Goal: Task Accomplishment & Management: Manage account settings

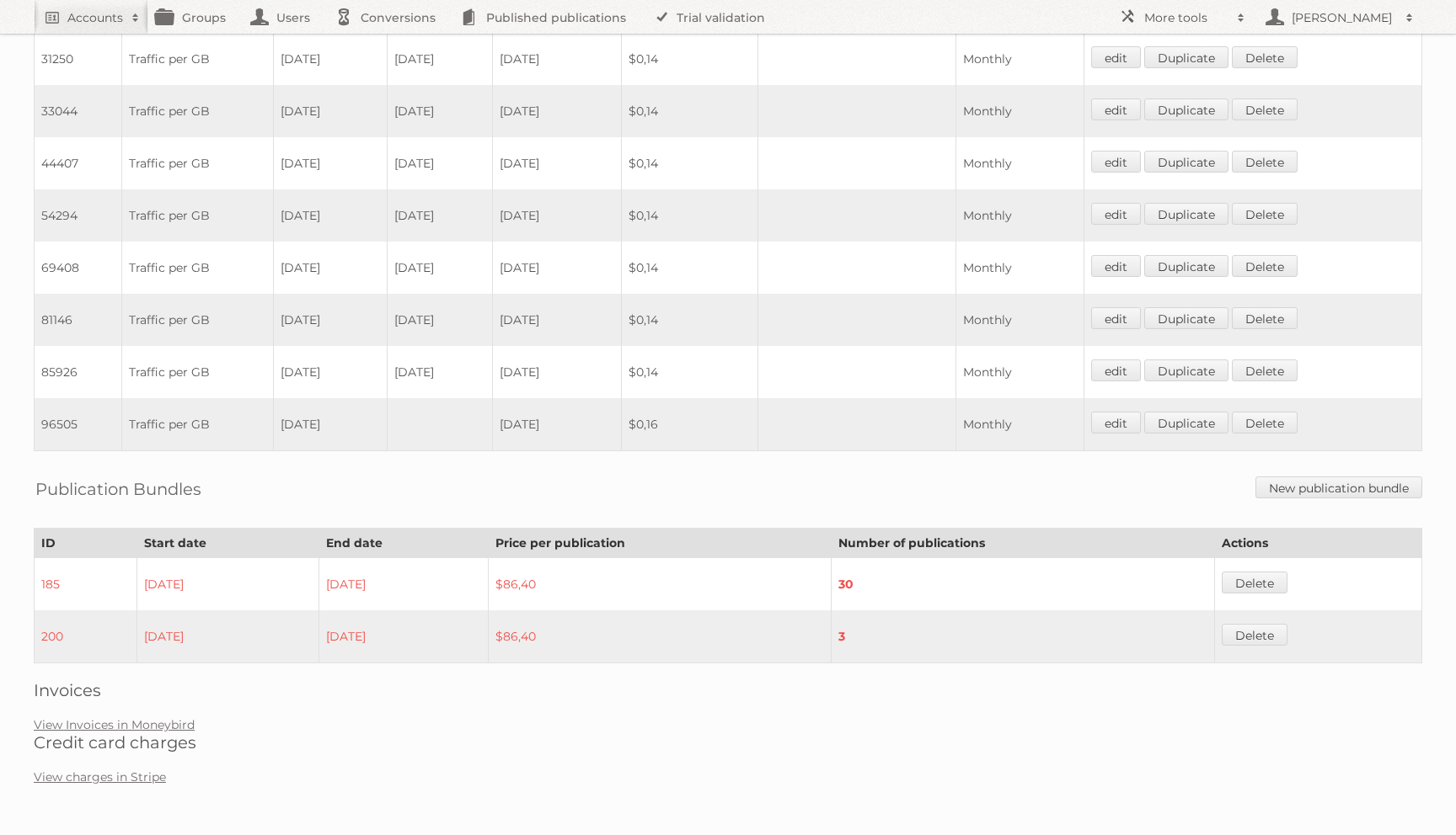
scroll to position [1968, 0]
click at [80, 721] on link "View Invoices in Moneybird" at bounding box center [114, 724] width 161 height 15
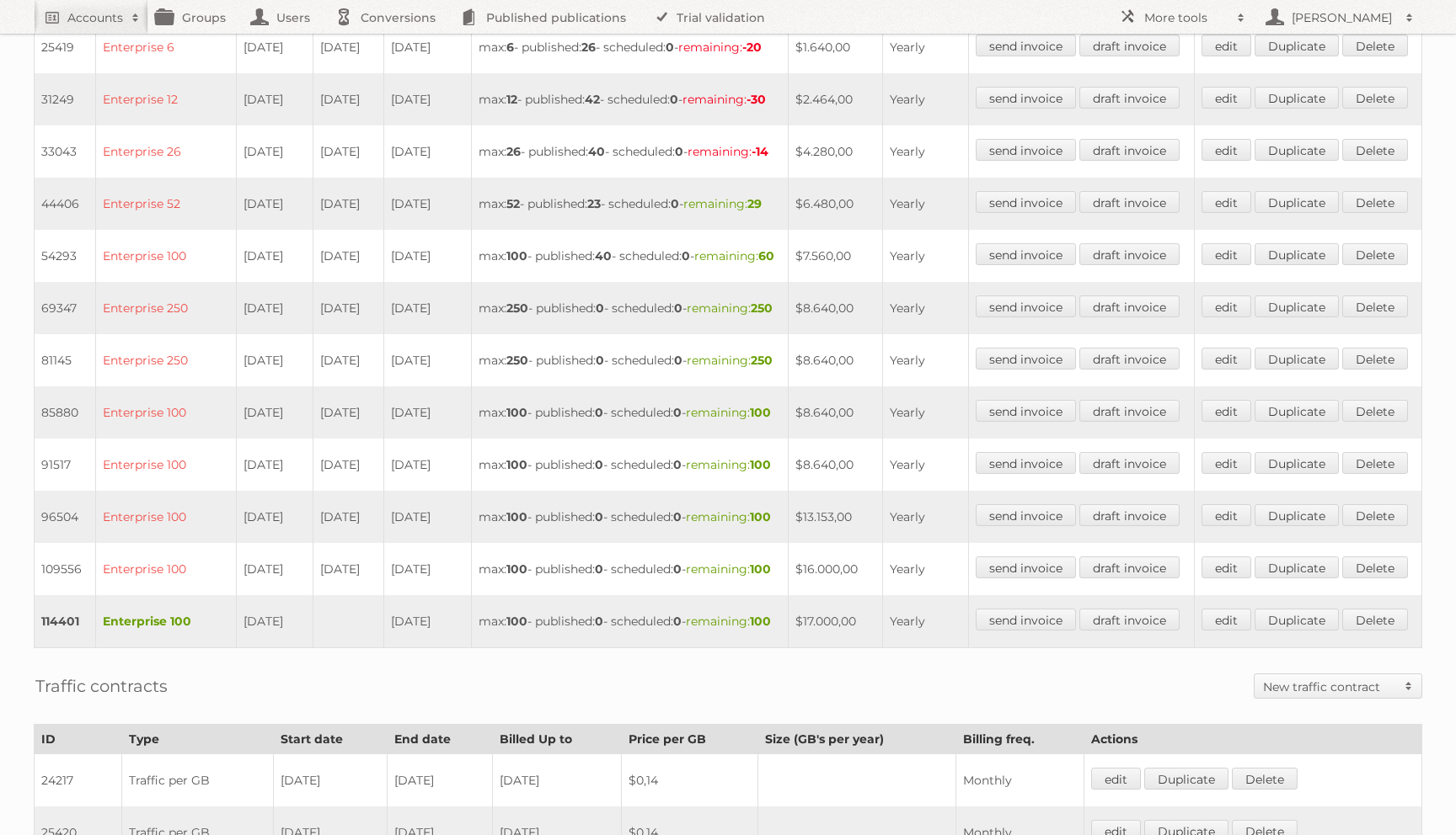
scroll to position [0, 0]
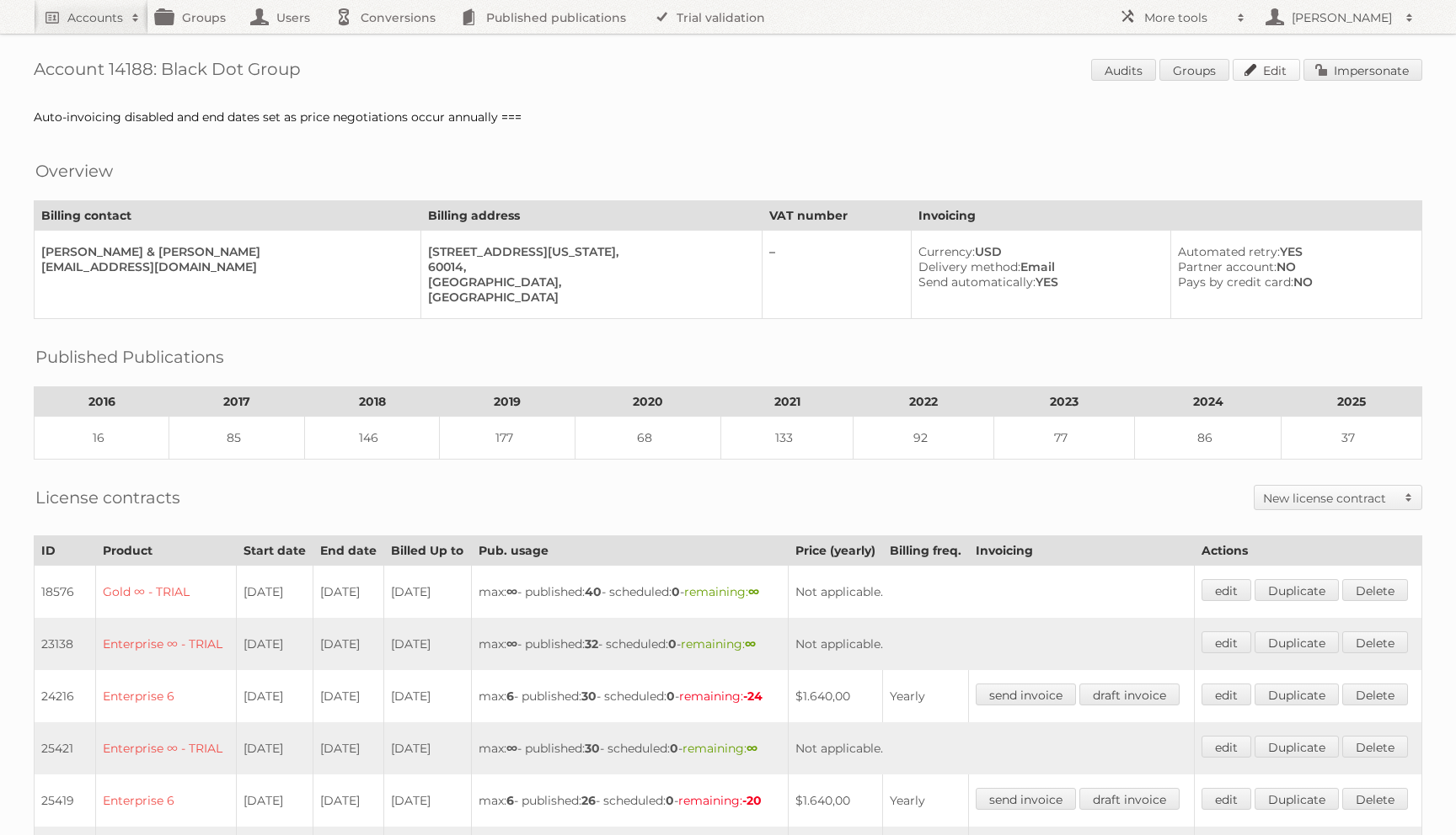
click at [1258, 67] on link "Edit" at bounding box center [1266, 70] width 67 height 22
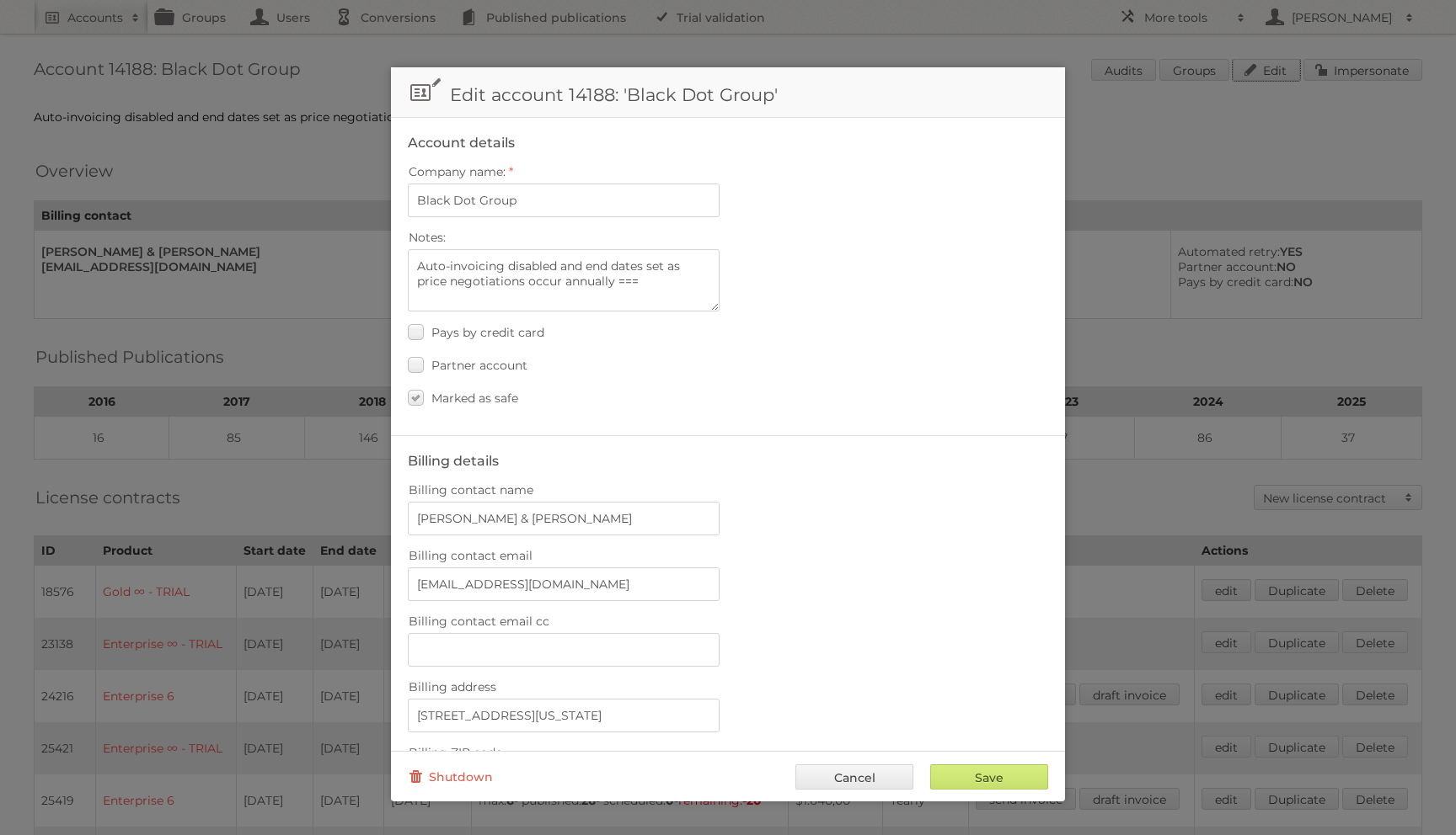
scroll to position [506, 0]
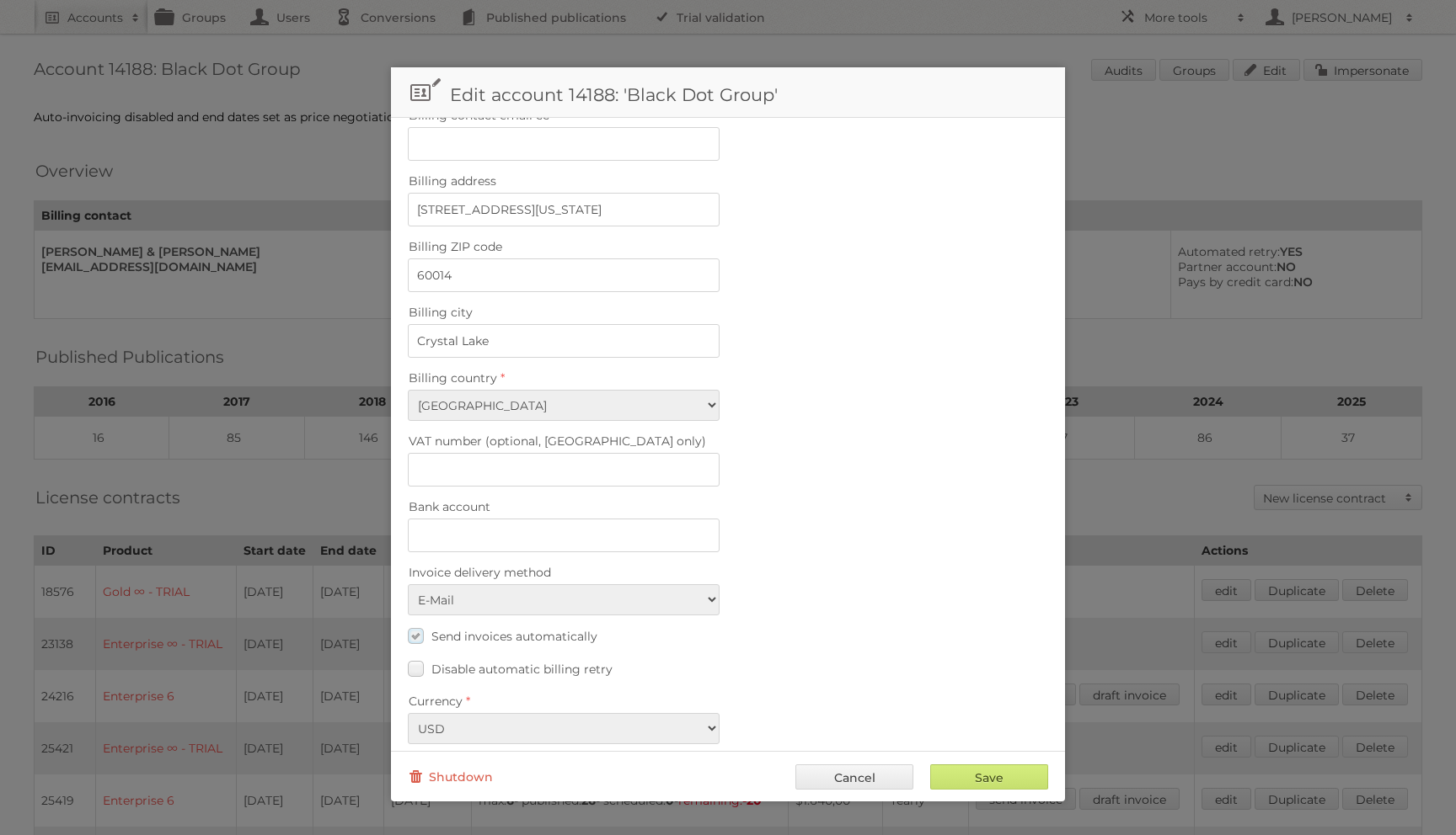
click at [449, 629] on span "Send invoices automatically" at bounding box center [514, 636] width 166 height 15
click at [0, 0] on input "Send invoices automatically" at bounding box center [0, 0] width 0 height 0
click at [929, 755] on div "Save Cancel Shutdown" at bounding box center [728, 777] width 674 height 51
click at [929, 763] on div "Save Cancel Shutdown" at bounding box center [728, 777] width 674 height 51
click at [930, 763] on div "Save Cancel Shutdown" at bounding box center [728, 777] width 674 height 51
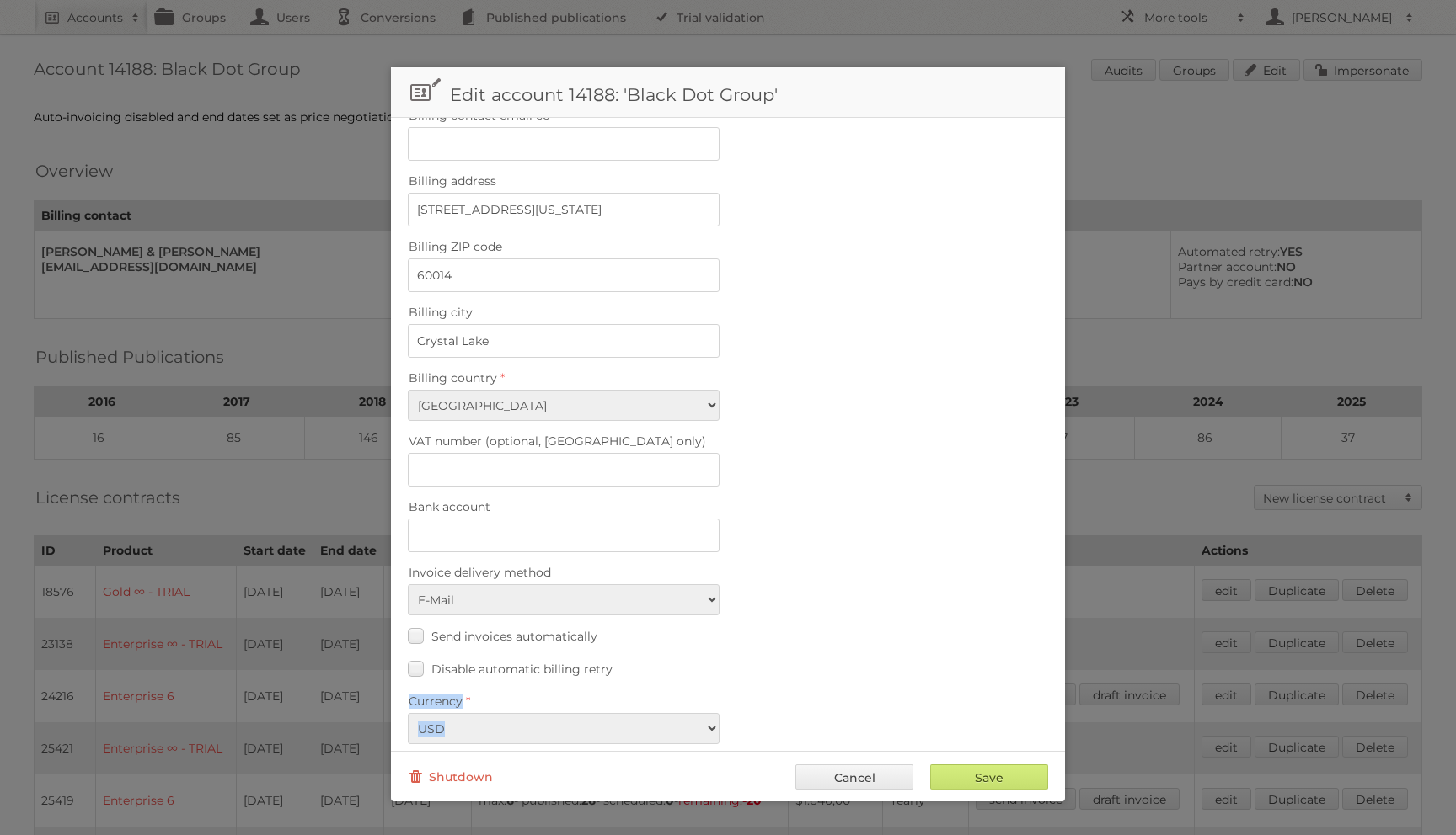
click at [951, 758] on div "Save Cancel Shutdown" at bounding box center [728, 777] width 674 height 51
click at [951, 780] on input "Save" at bounding box center [988, 777] width 118 height 25
type input "..."
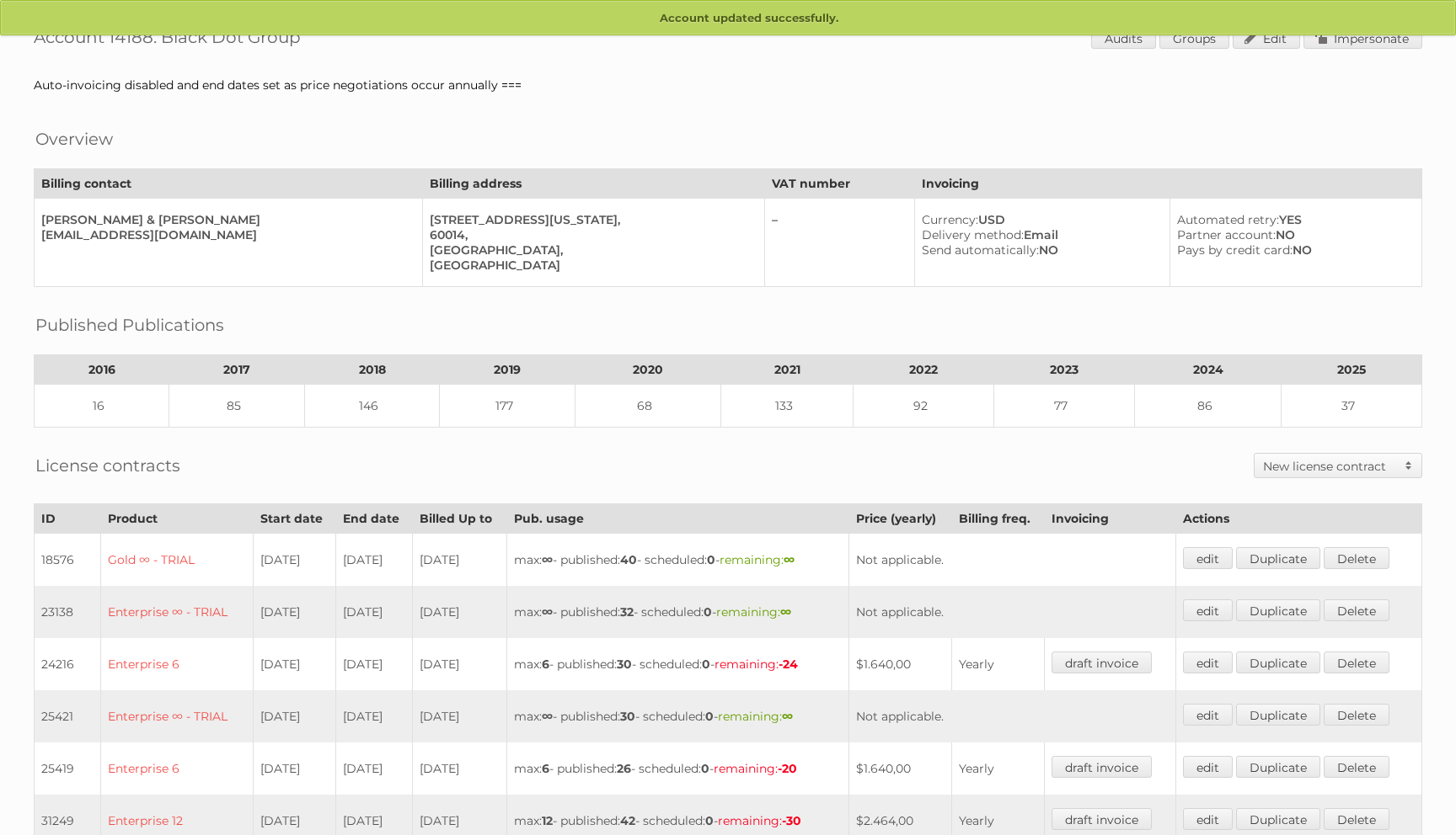
scroll to position [41, 0]
